Goal: Use online tool/utility: Utilize a website feature to perform a specific function

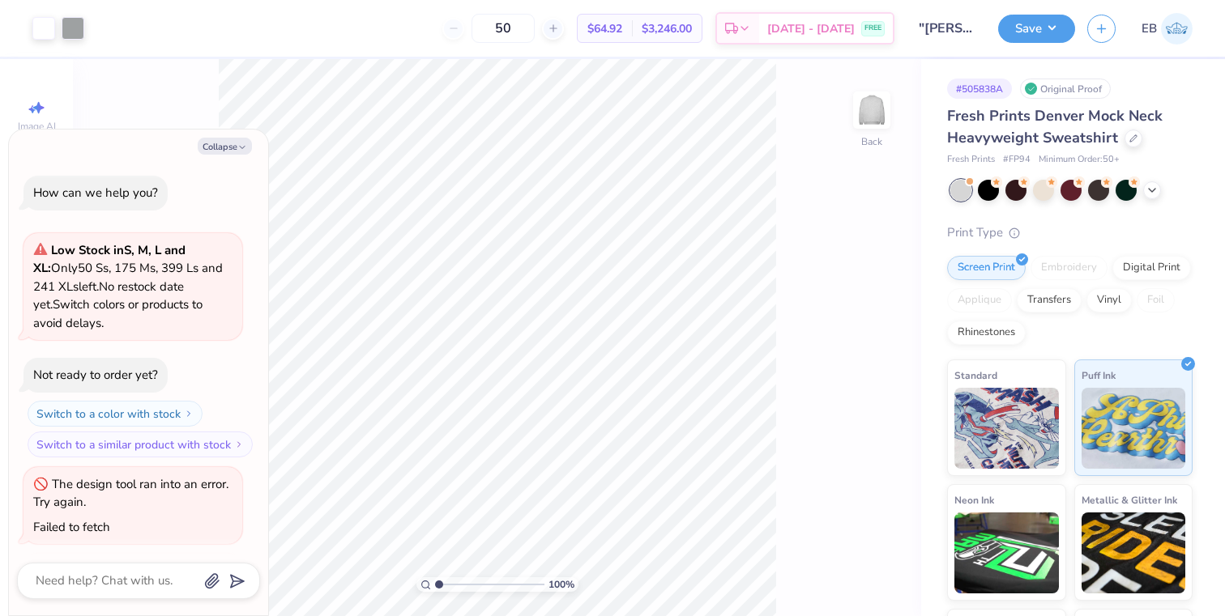
scroll to position [83, 0]
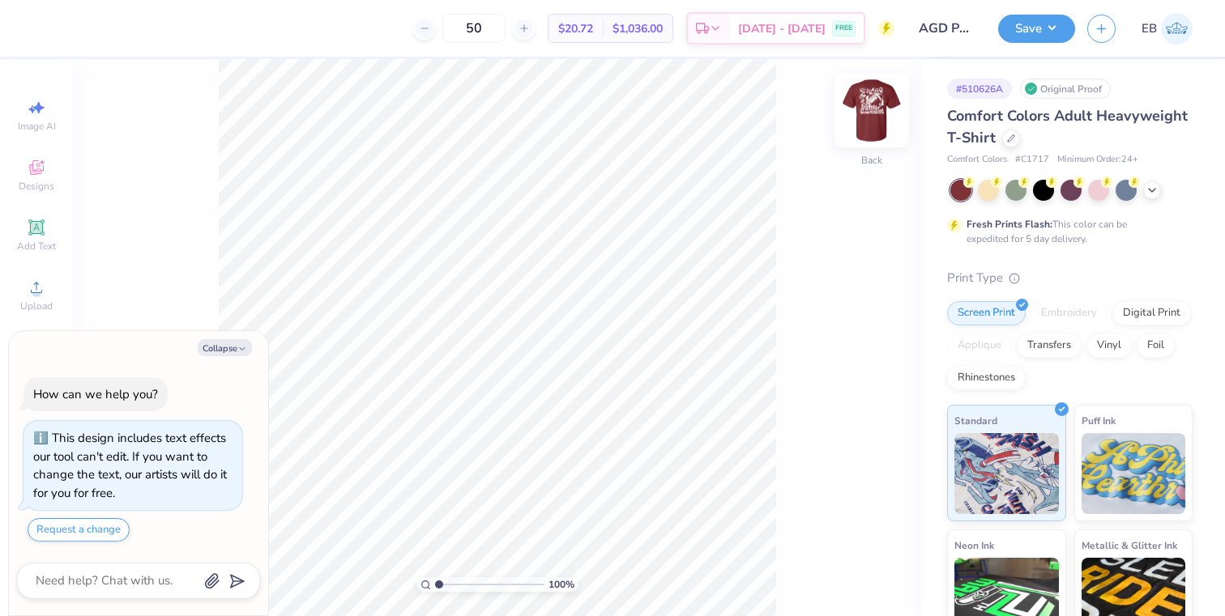
click at [886, 103] on img at bounding box center [871, 110] width 65 height 65
click at [895, 106] on img at bounding box center [871, 110] width 65 height 65
type textarea "x"
type input "3.00"
click at [1033, 32] on button "Save" at bounding box center [1036, 26] width 77 height 28
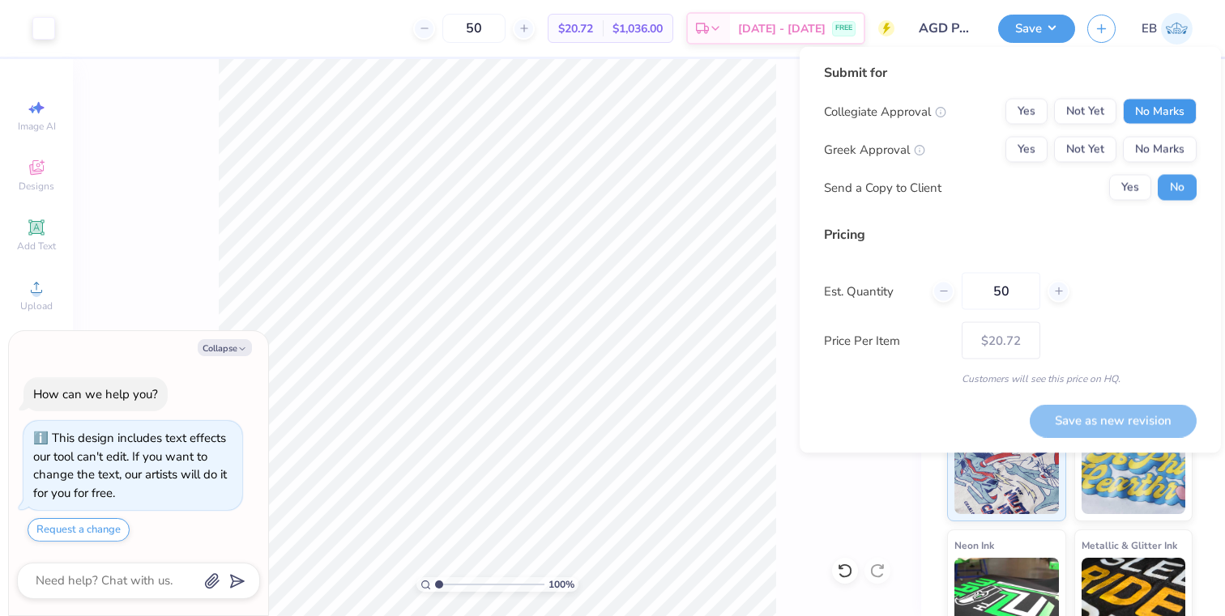
click at [1145, 113] on button "No Marks" at bounding box center [1159, 112] width 74 height 26
click at [1034, 151] on button "Yes" at bounding box center [1026, 150] width 42 height 26
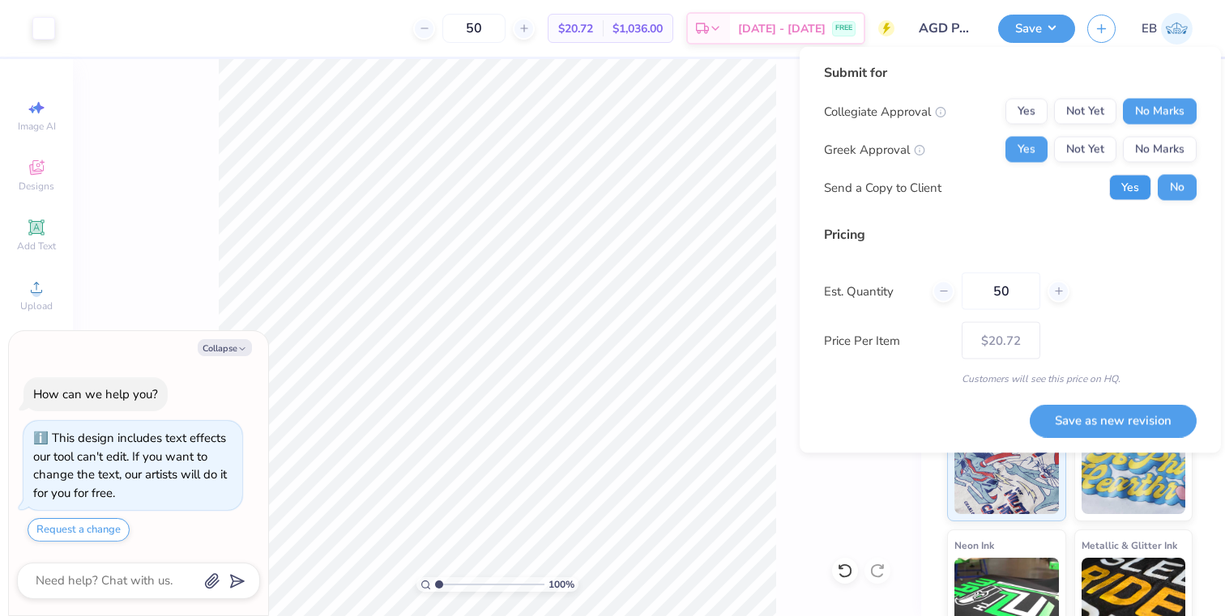
click at [1127, 194] on button "Yes" at bounding box center [1130, 188] width 42 height 26
type textarea "x"
click at [1101, 418] on button "Save as new revision" at bounding box center [1112, 420] width 167 height 33
type input "$20.72"
type textarea "x"
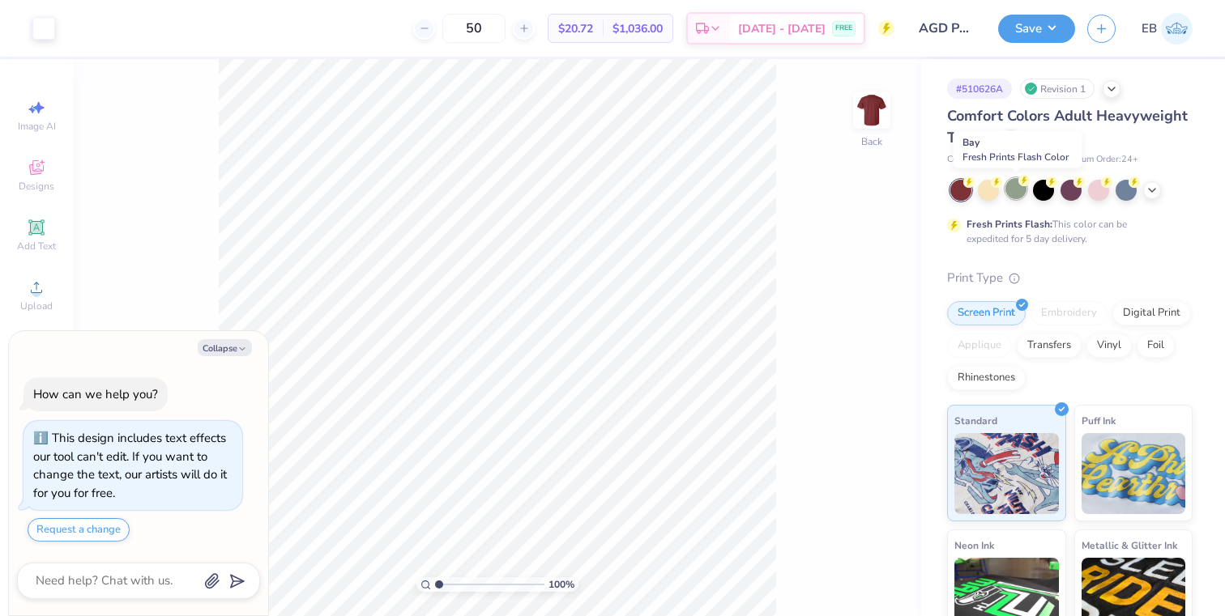
click at [1014, 183] on div at bounding box center [1015, 188] width 21 height 21
click at [237, 351] on icon "button" at bounding box center [242, 349] width 10 height 10
type textarea "x"
